Goal: Transaction & Acquisition: Book appointment/travel/reservation

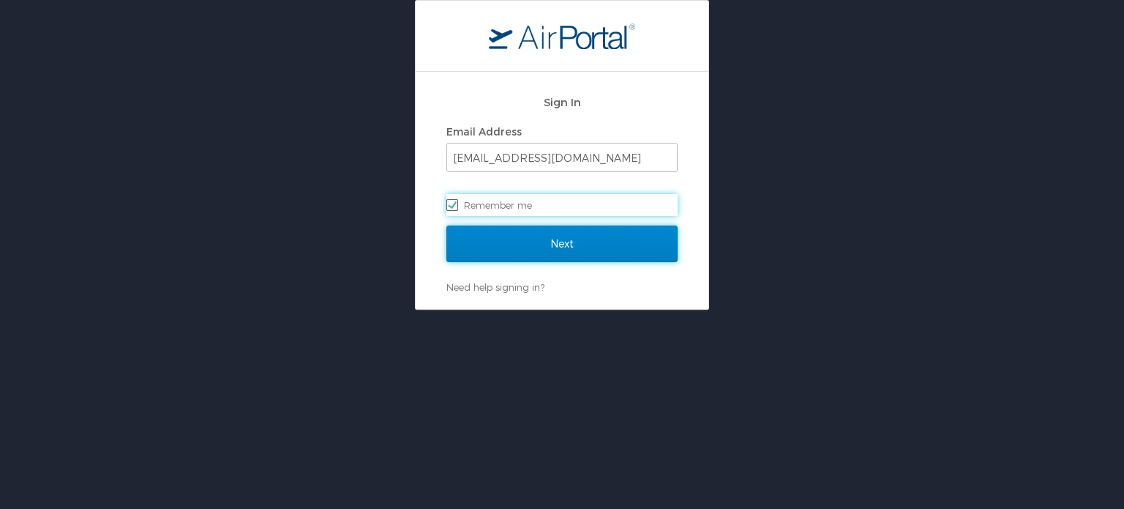
click at [522, 244] on input "Next" at bounding box center [561, 243] width 231 height 37
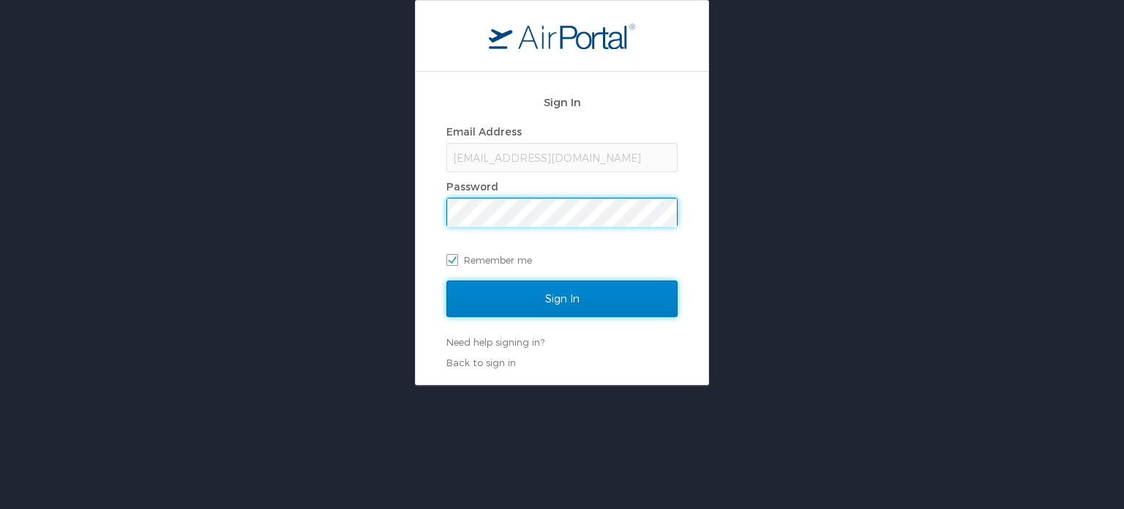
click at [533, 293] on input "Sign In" at bounding box center [561, 298] width 231 height 37
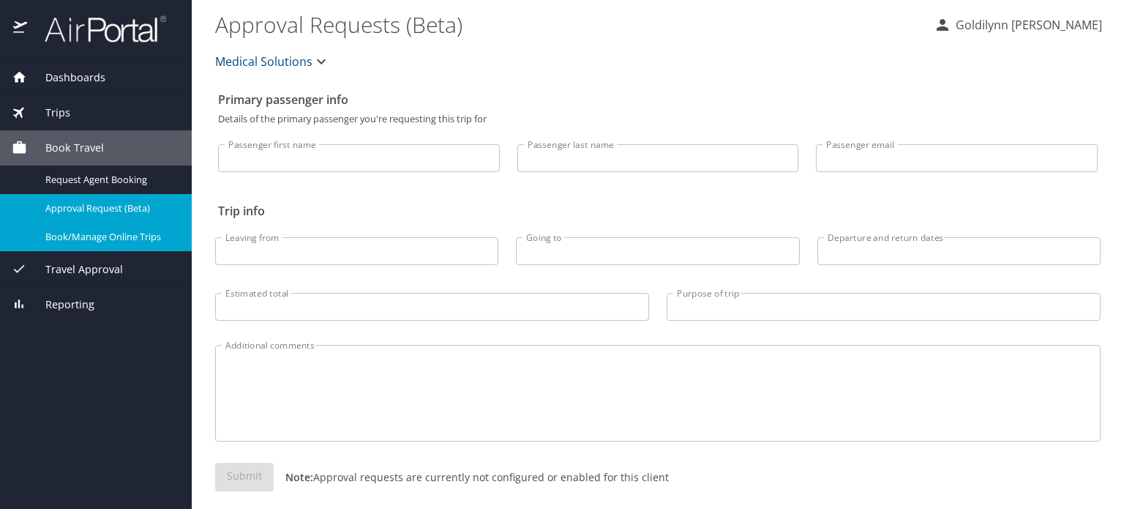
click at [101, 233] on span "Book/Manage Online Trips" at bounding box center [109, 237] width 129 height 14
